Goal: Task Accomplishment & Management: Manage account settings

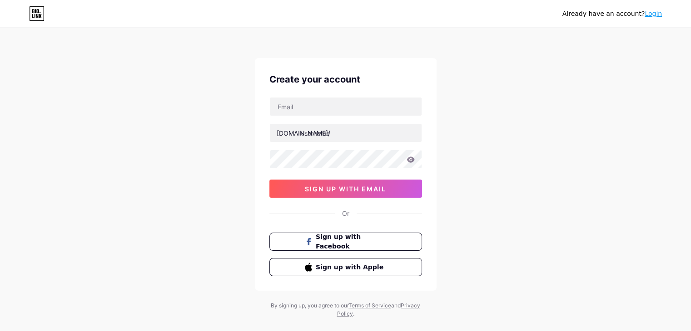
click at [657, 16] on link "Login" at bounding box center [652, 13] width 17 height 7
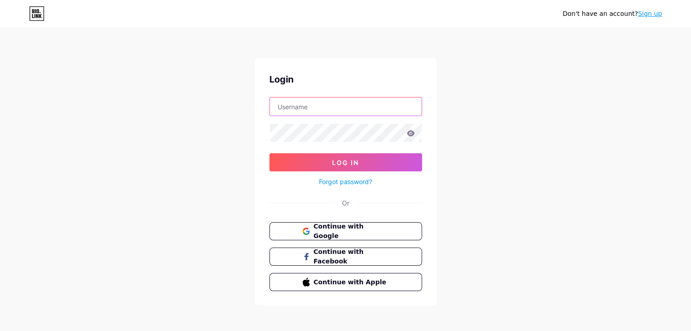
click at [341, 109] on input "text" at bounding box center [346, 107] width 152 height 18
type input "vanvuonghh12@gmail.com"
click at [334, 233] on span "Continue with Google" at bounding box center [351, 232] width 76 height 20
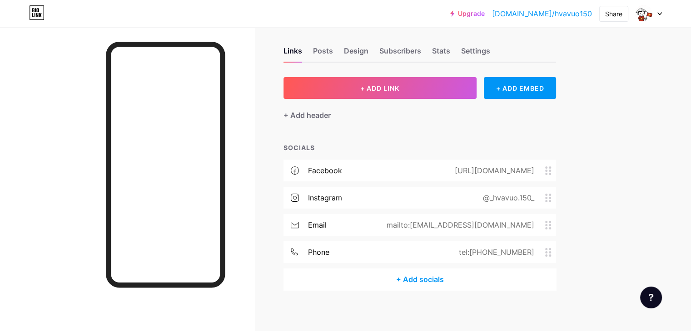
scroll to position [11, 0]
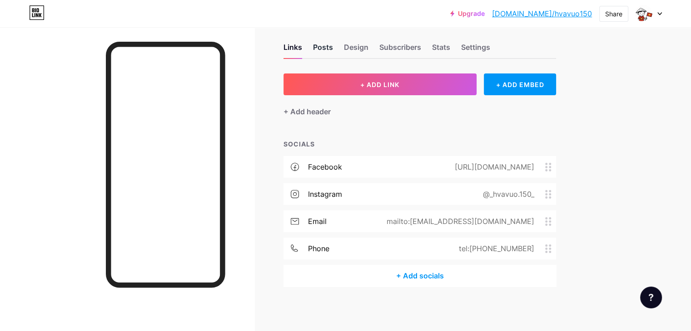
click at [333, 49] on div "Posts" at bounding box center [323, 50] width 20 height 16
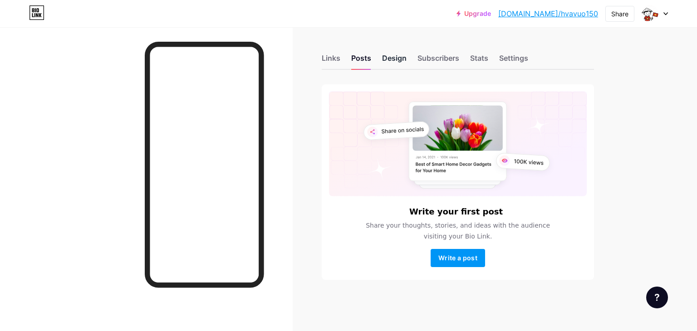
click at [397, 59] on div "Design" at bounding box center [394, 61] width 25 height 16
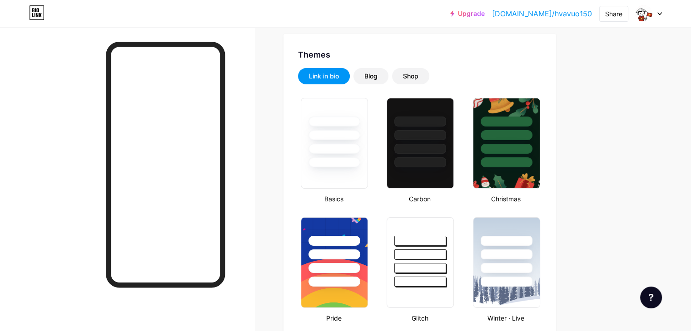
scroll to position [182, 0]
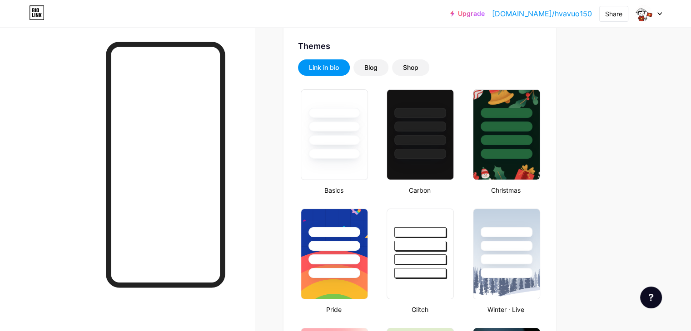
type input "#000000"
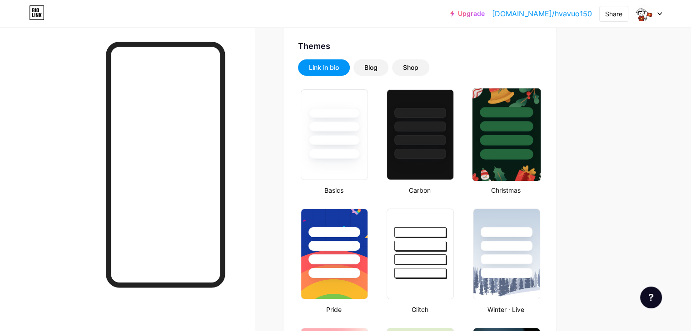
click at [533, 149] on div at bounding box center [506, 154] width 53 height 10
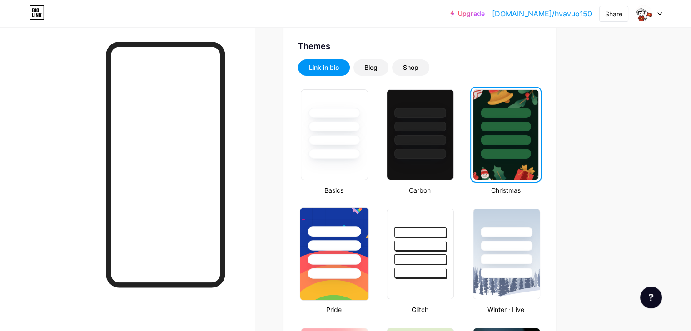
click at [361, 256] on div at bounding box center [333, 260] width 53 height 10
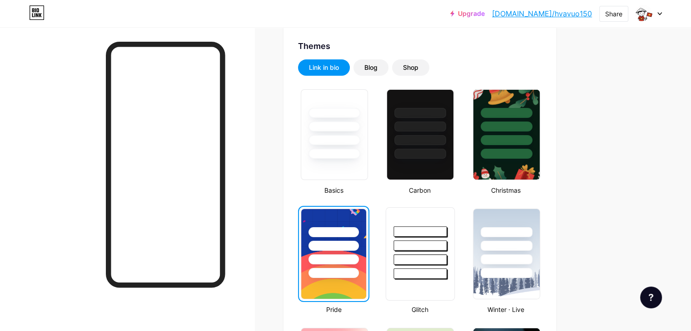
click at [424, 252] on div at bounding box center [420, 255] width 69 height 94
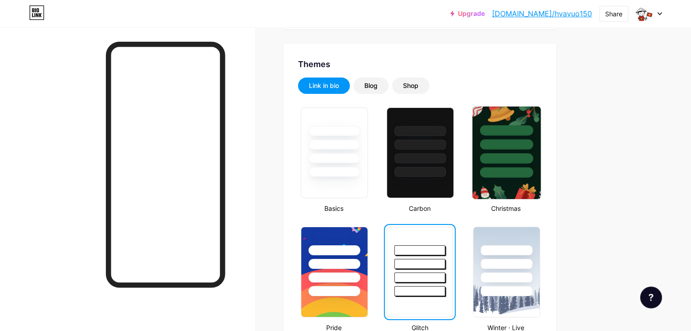
scroll to position [136, 0]
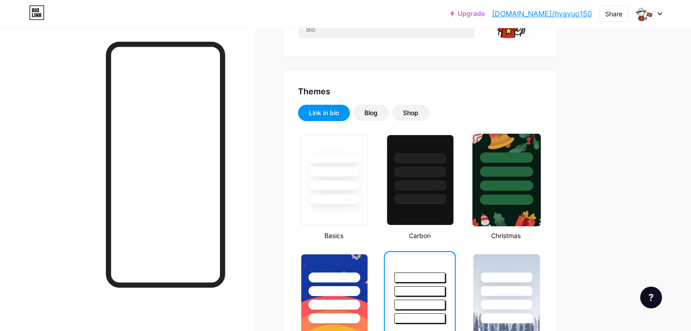
click at [540, 177] on div at bounding box center [506, 169] width 68 height 71
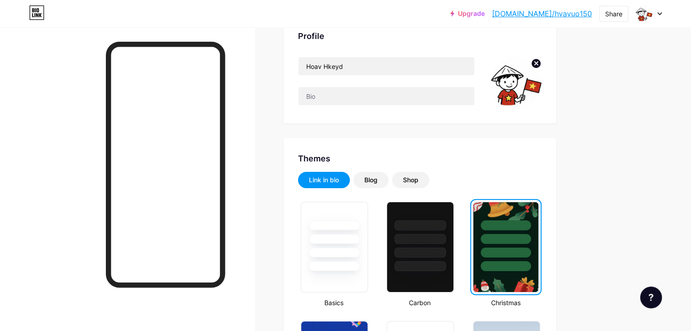
scroll to position [0, 0]
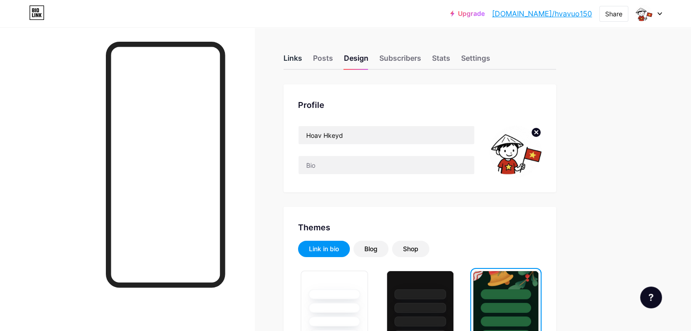
click at [302, 63] on div "Links" at bounding box center [292, 61] width 19 height 16
